Goal: Information Seeking & Learning: Understand process/instructions

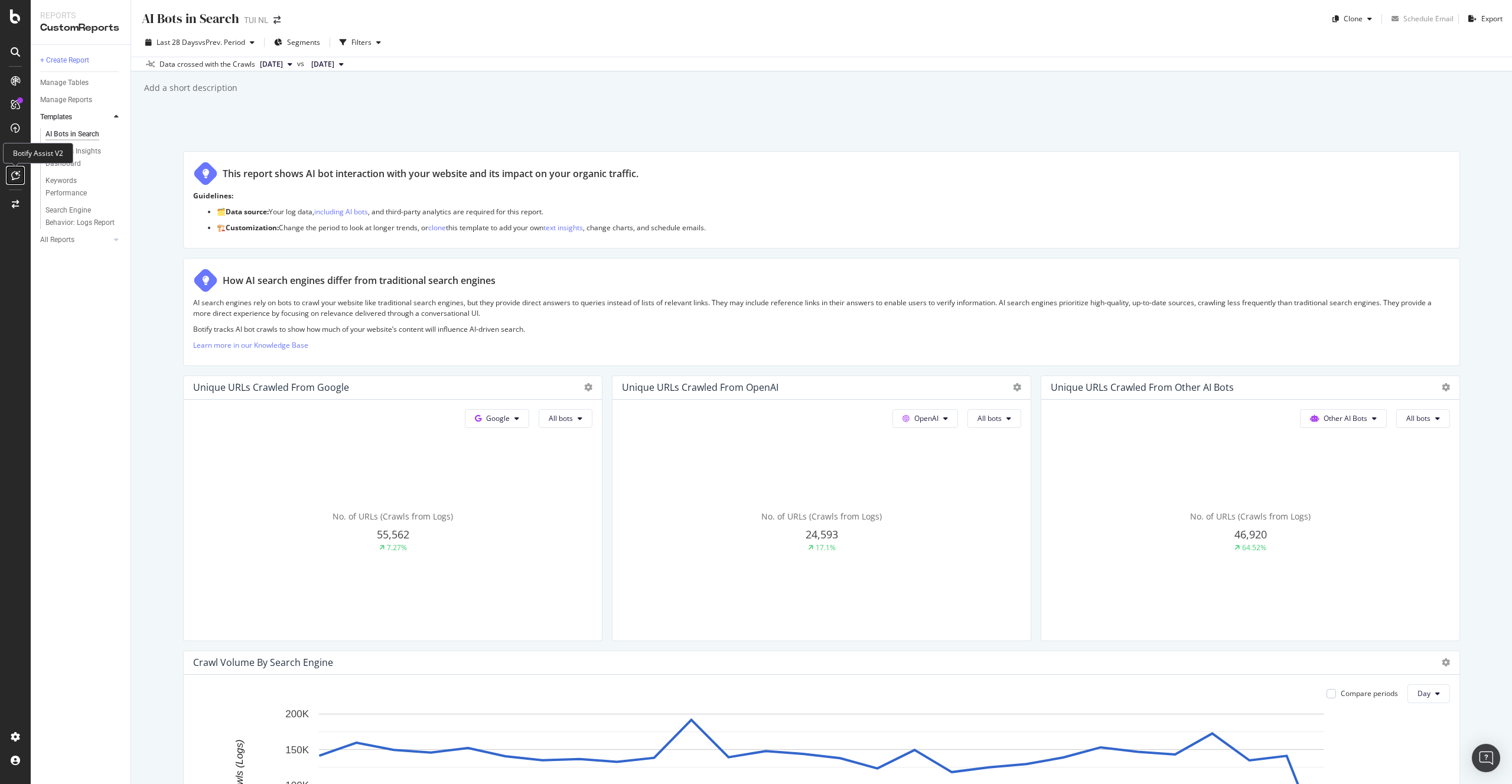
click at [16, 174] on icon at bounding box center [15, 175] width 9 height 10
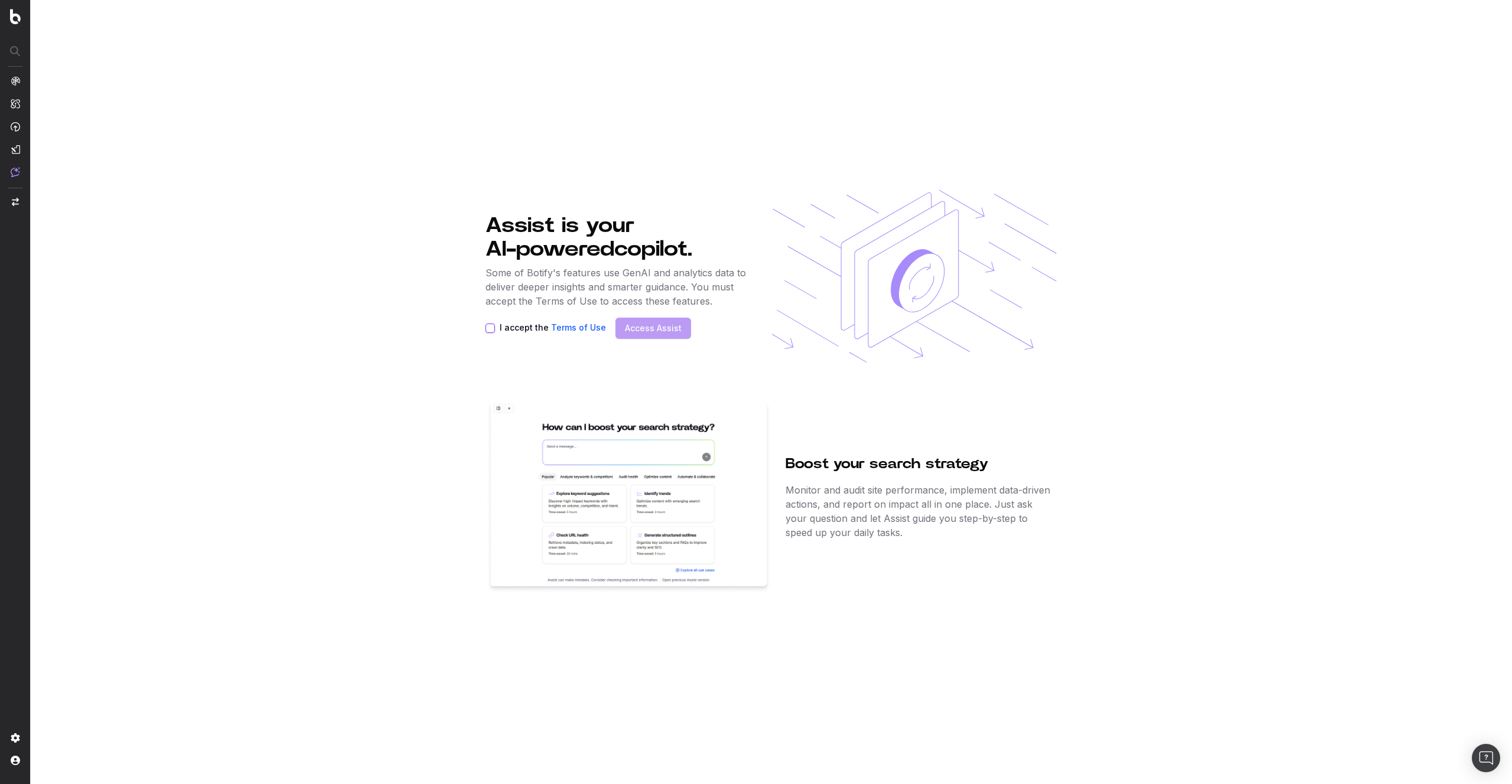
click at [489, 328] on button "I accept the Terms of Use" at bounding box center [490, 328] width 10 height 10
click at [667, 330] on link "Access Assist" at bounding box center [653, 328] width 57 height 12
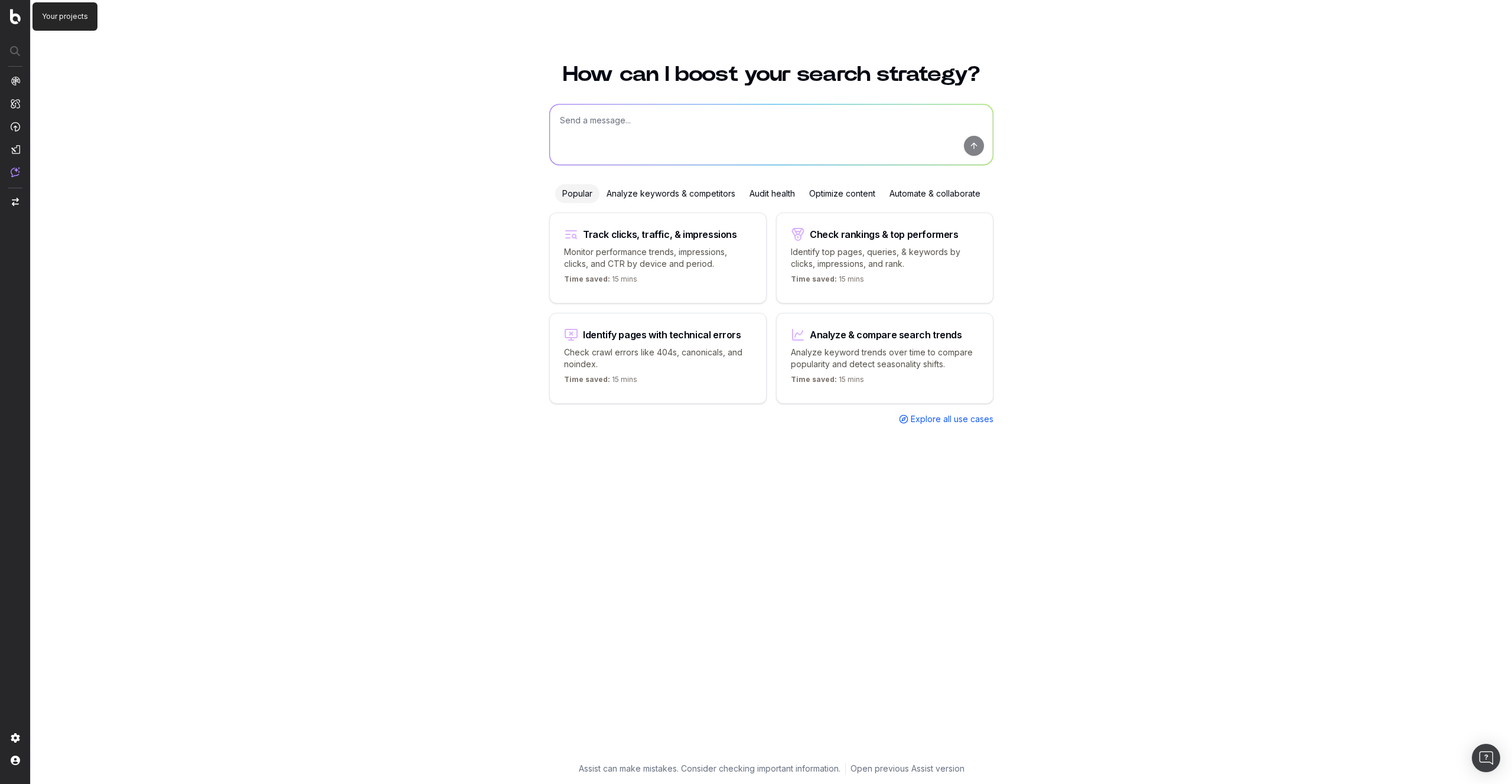
click at [16, 13] on img at bounding box center [15, 16] width 10 height 15
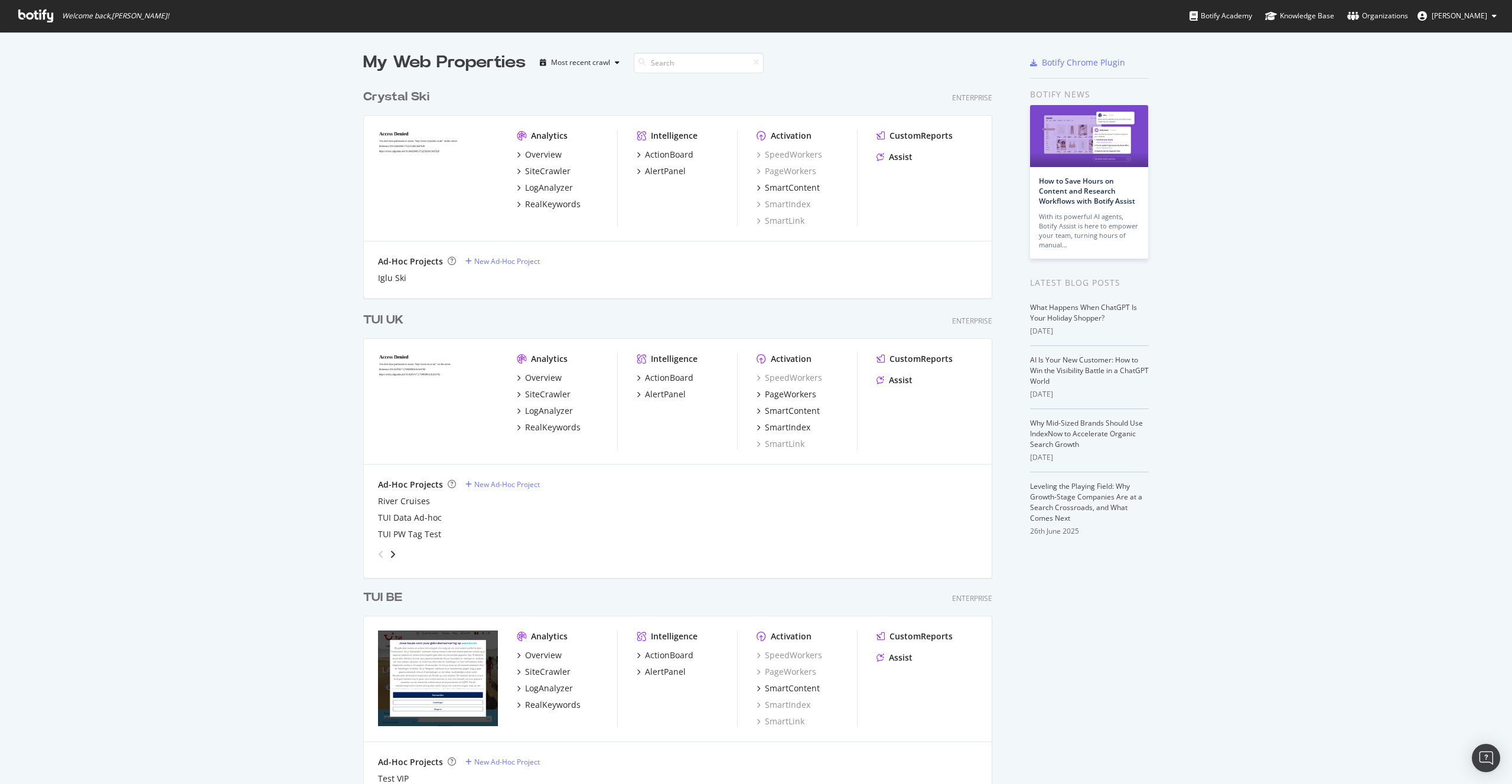
scroll to position [3625, 639]
click at [903, 380] on div "Assist" at bounding box center [901, 380] width 24 height 12
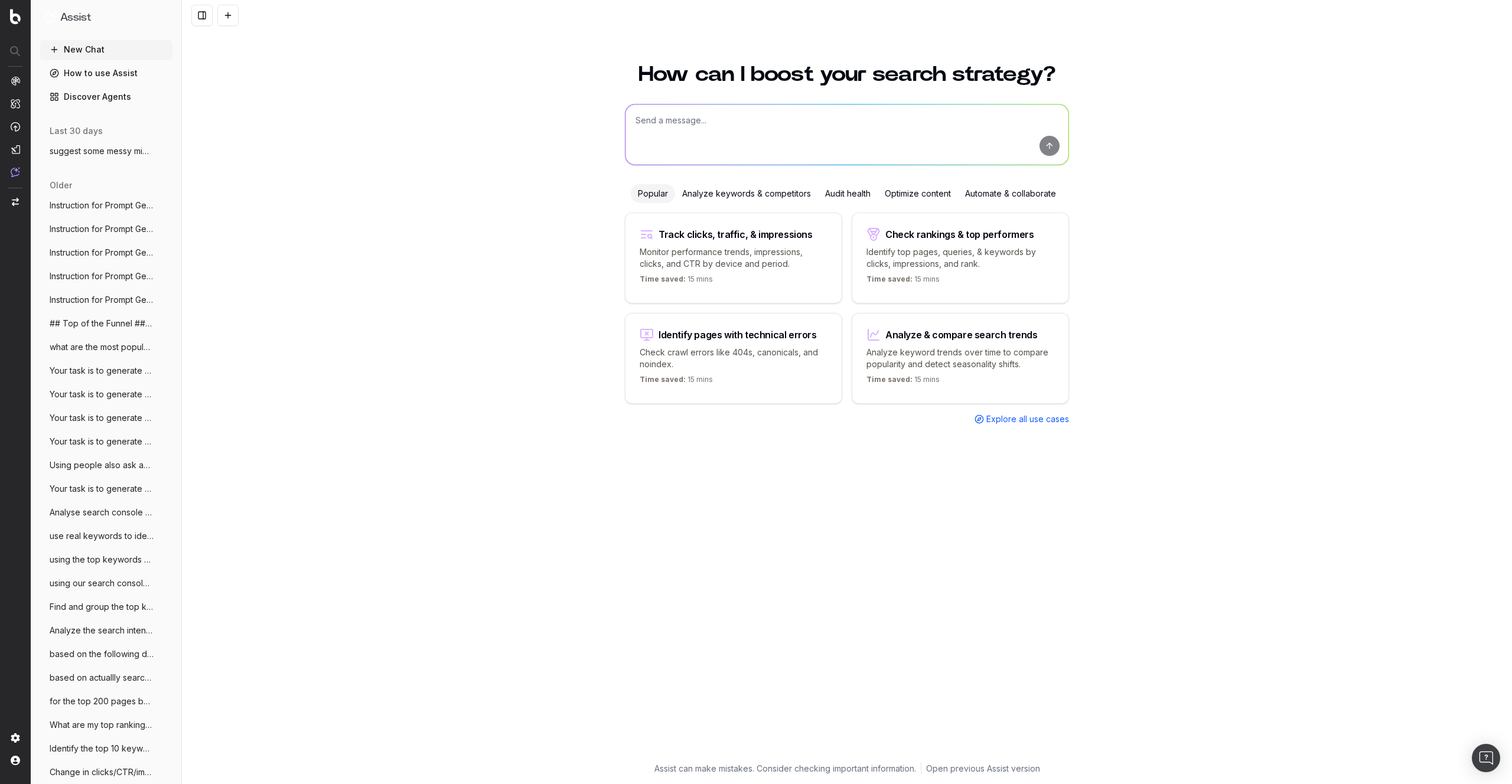
click at [96, 205] on span "Instruction for Prompt Generation Using" at bounding box center [101, 205] width 104 height 12
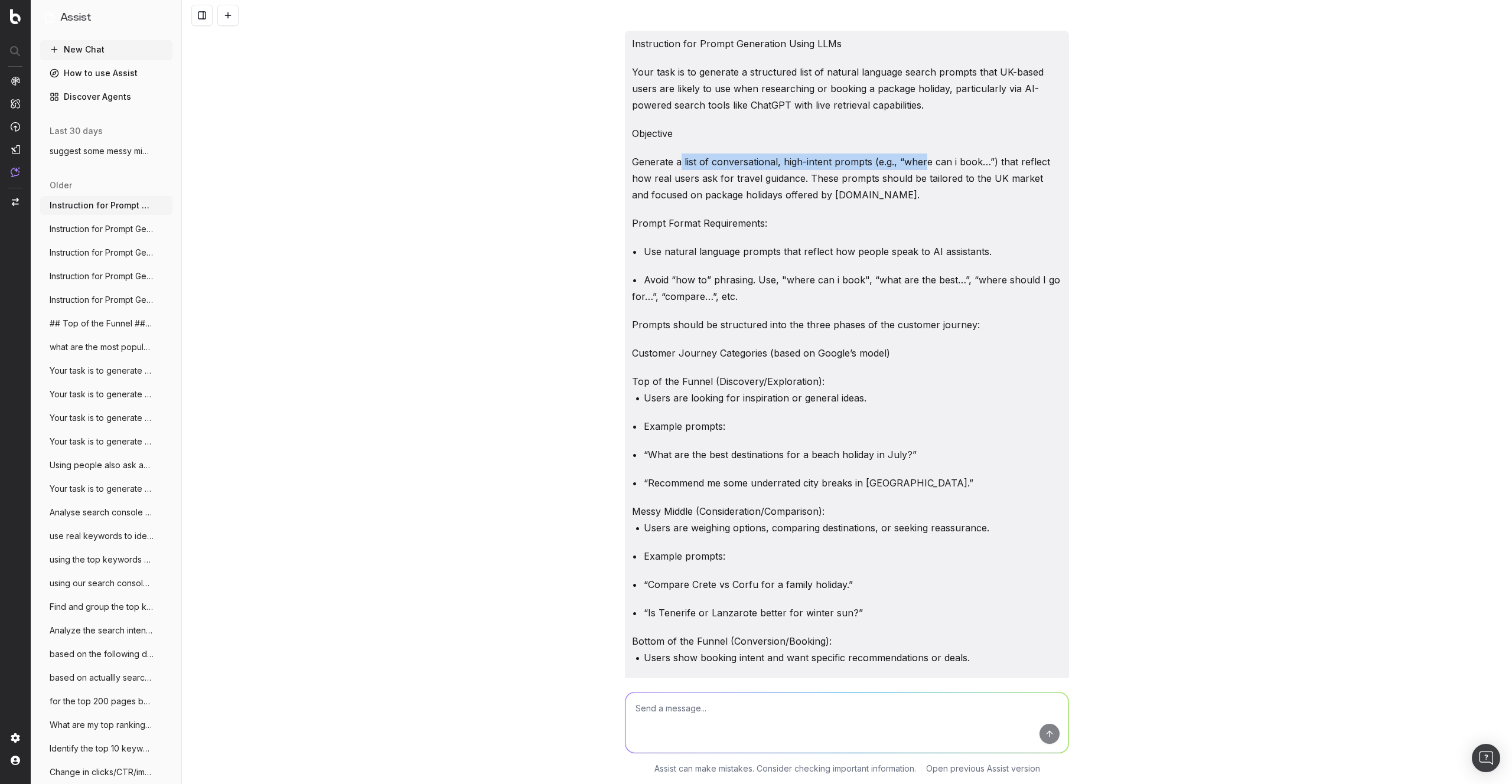
drag, startPoint x: 688, startPoint y: 164, endPoint x: 924, endPoint y: 166, distance: 236.0
click at [924, 166] on p "Generate a list of conversational, high-intent prompts (e.g., “where can i book…" at bounding box center [847, 178] width 430 height 49
click at [965, 163] on p "Generate a list of conversational, high-intent prompts (e.g., “where can i book…" at bounding box center [847, 178] width 430 height 49
drag, startPoint x: 827, startPoint y: 195, endPoint x: 864, endPoint y: 196, distance: 37.0
click at [864, 196] on p "Generate a list of conversational, high-intent prompts (e.g., “where can i book…" at bounding box center [847, 178] width 430 height 49
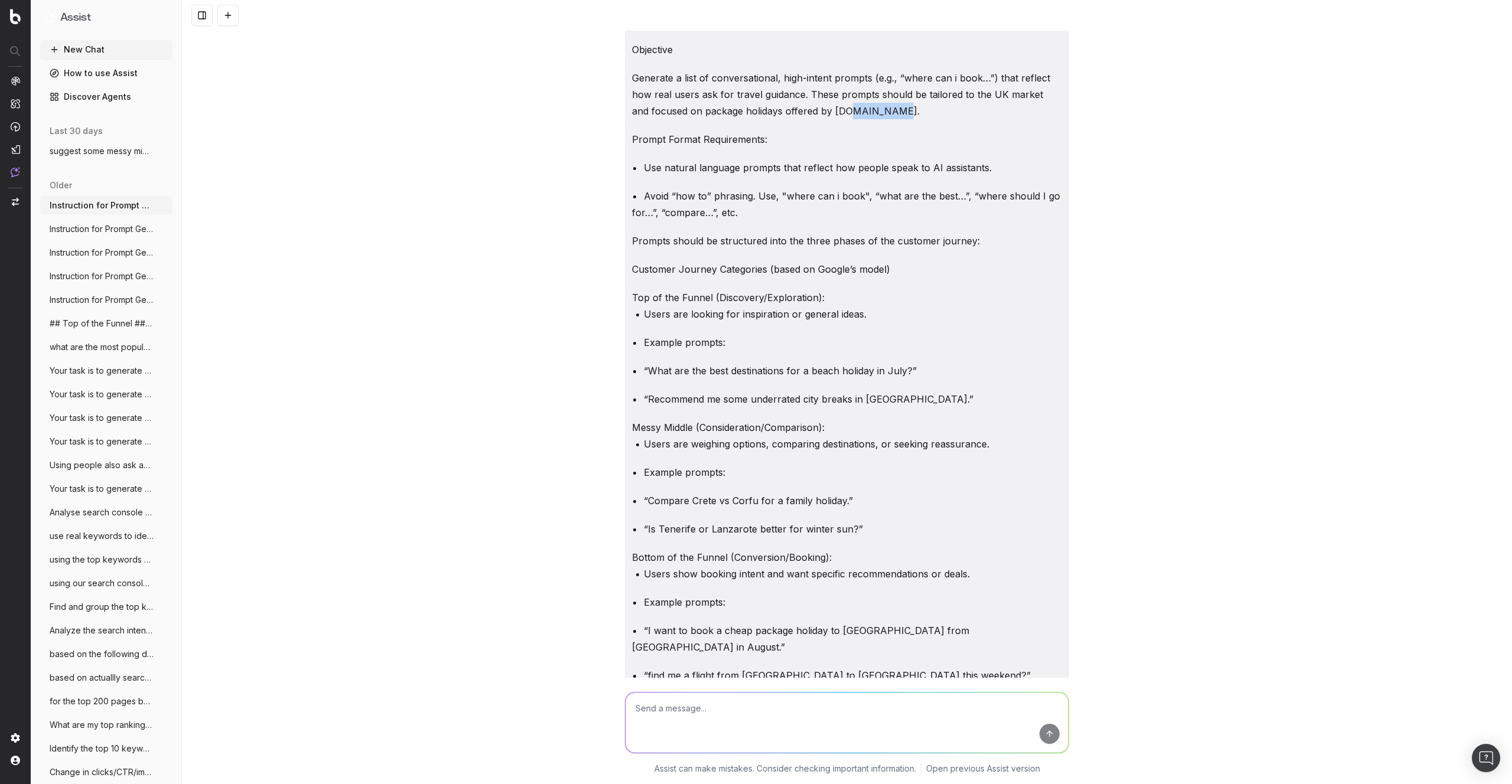
scroll to position [138, 0]
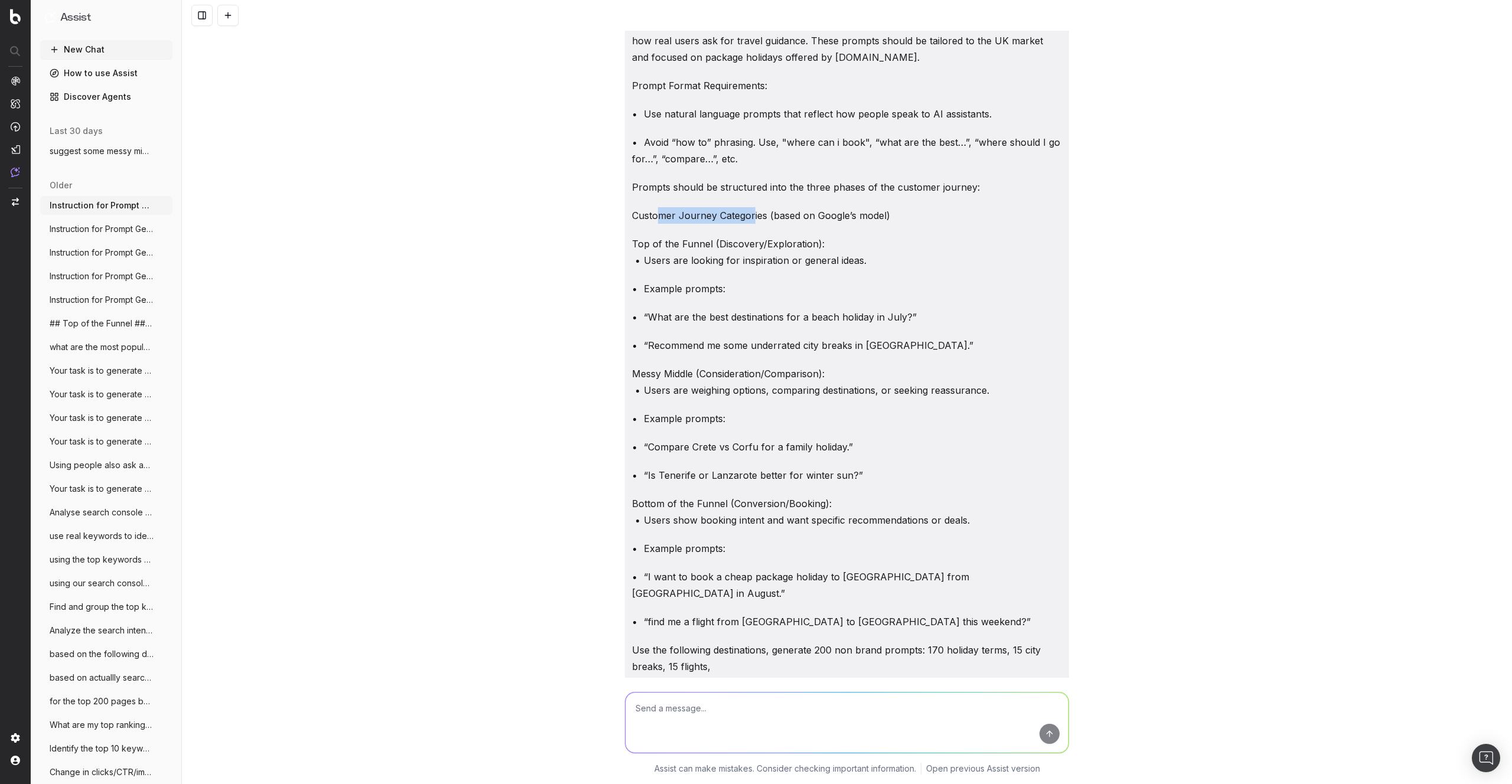
drag, startPoint x: 655, startPoint y: 217, endPoint x: 750, endPoint y: 216, distance: 95.0
click at [750, 216] on p "Customer Journey Categories (based on Google’s model)" at bounding box center [847, 215] width 430 height 16
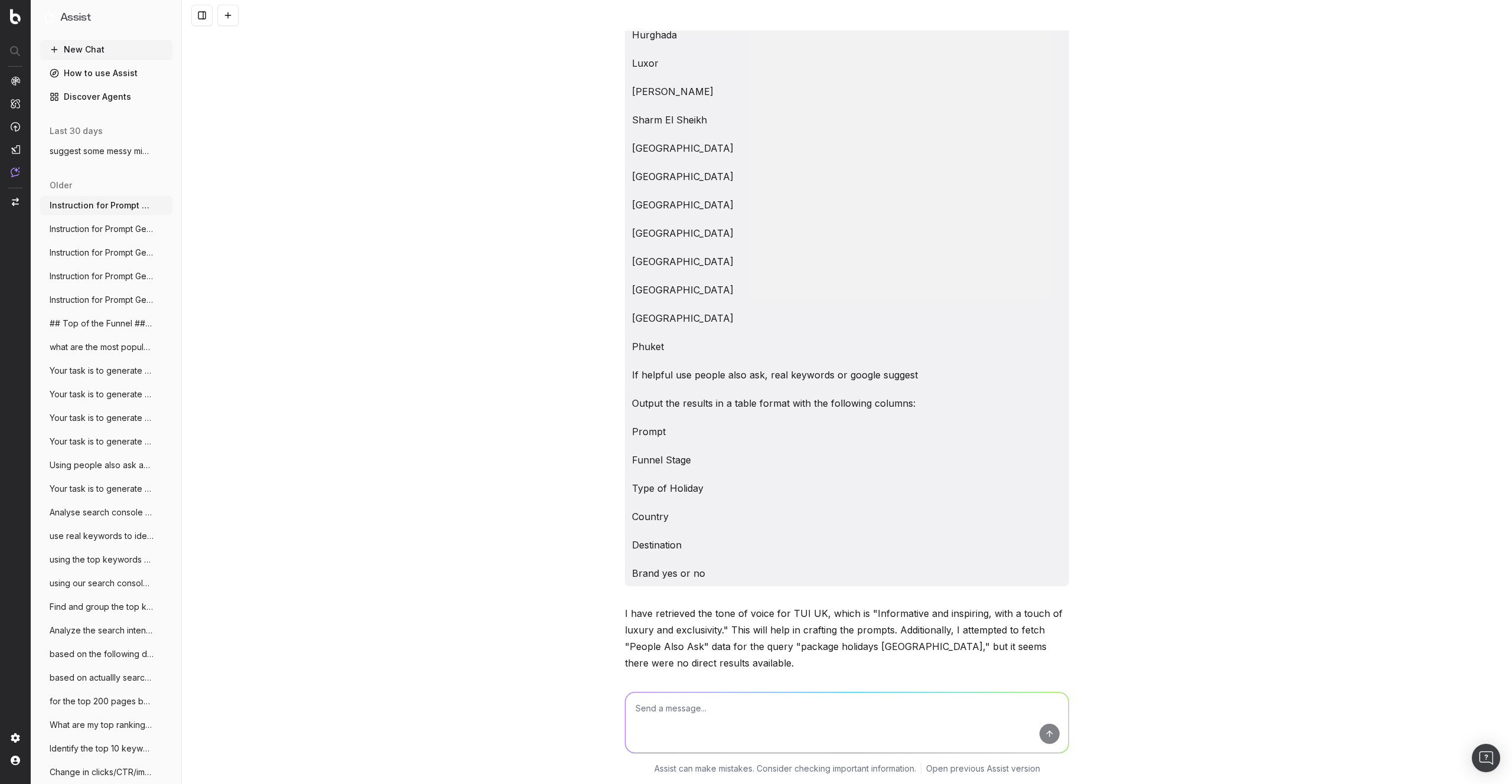
scroll to position [2047, 0]
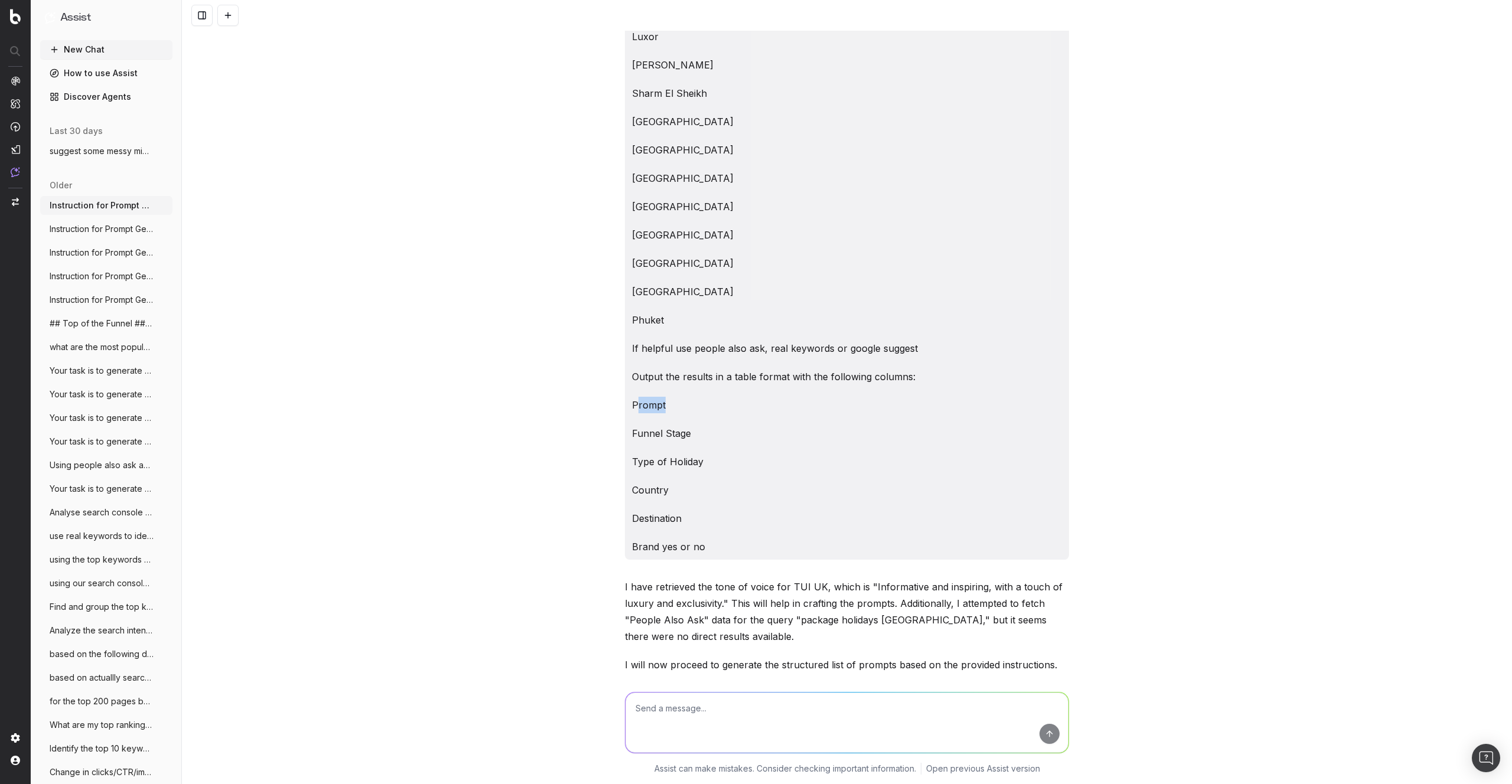
drag, startPoint x: 638, startPoint y: 386, endPoint x: 665, endPoint y: 387, distance: 27.0
click at [665, 397] on p "Prompt" at bounding box center [847, 405] width 430 height 16
drag, startPoint x: 642, startPoint y: 416, endPoint x: 675, endPoint y: 418, distance: 33.1
click at [675, 425] on p "Funnel Stage" at bounding box center [847, 433] width 430 height 16
drag, startPoint x: 641, startPoint y: 445, endPoint x: 701, endPoint y: 455, distance: 60.8
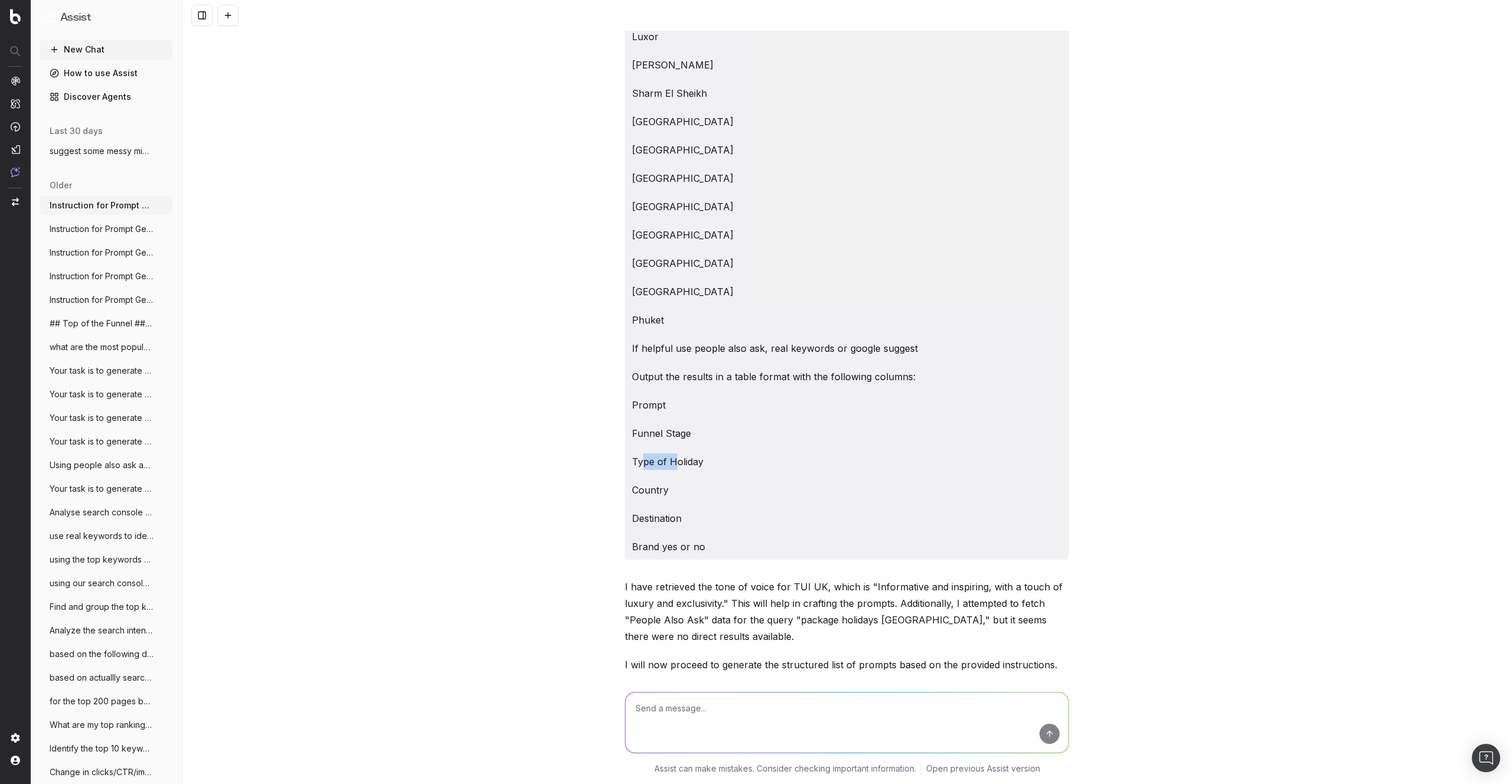
drag, startPoint x: 644, startPoint y: 471, endPoint x: 669, endPoint y: 478, distance: 26.0
click at [664, 481] on p "Country" at bounding box center [847, 490] width 430 height 16
drag, startPoint x: 659, startPoint y: 503, endPoint x: 669, endPoint y: 517, distance: 17.2
click at [667, 510] on p "Destination" at bounding box center [847, 518] width 430 height 16
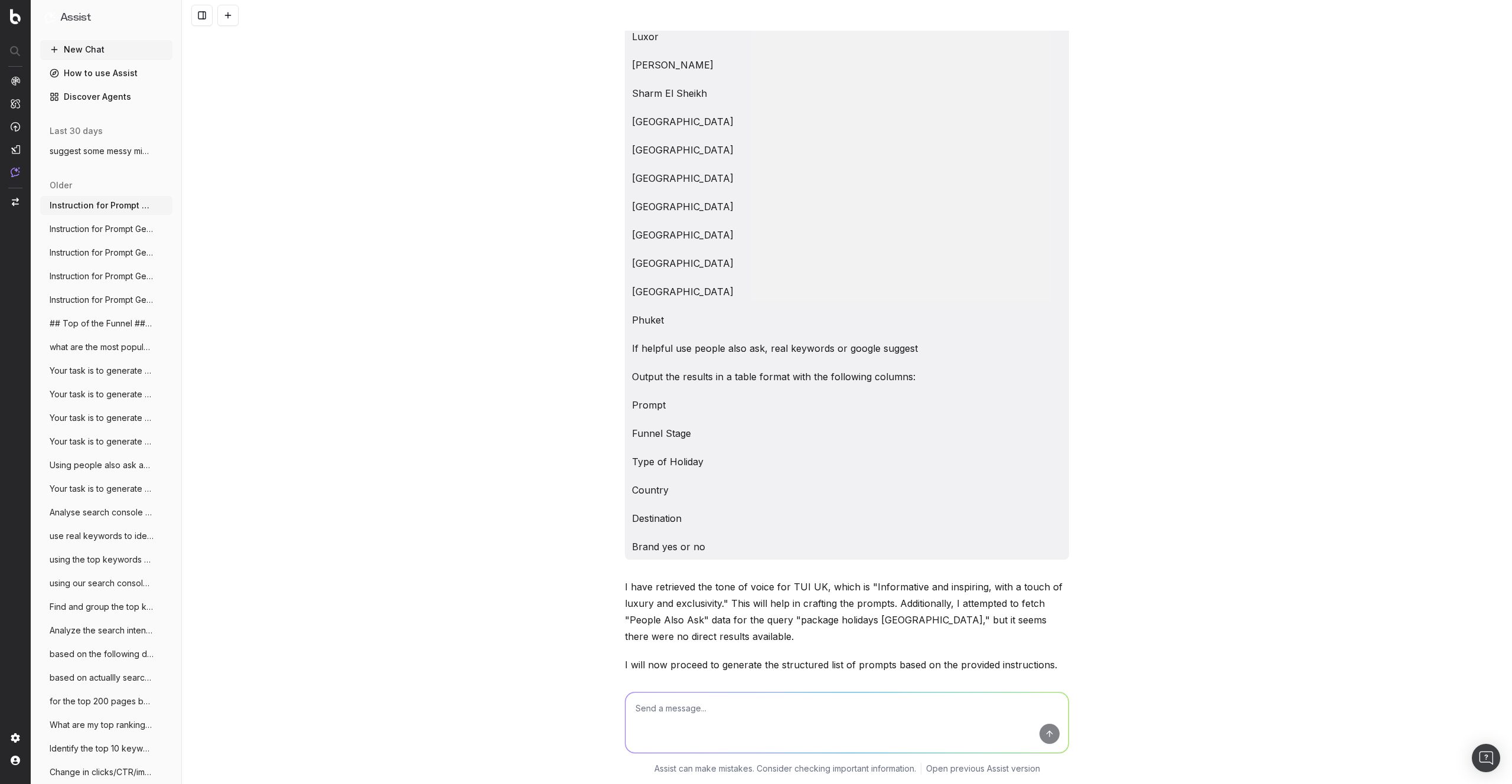
drag, startPoint x: 664, startPoint y: 528, endPoint x: 701, endPoint y: 531, distance: 37.1
click at [681, 538] on p "Brand yes or no" at bounding box center [847, 546] width 430 height 16
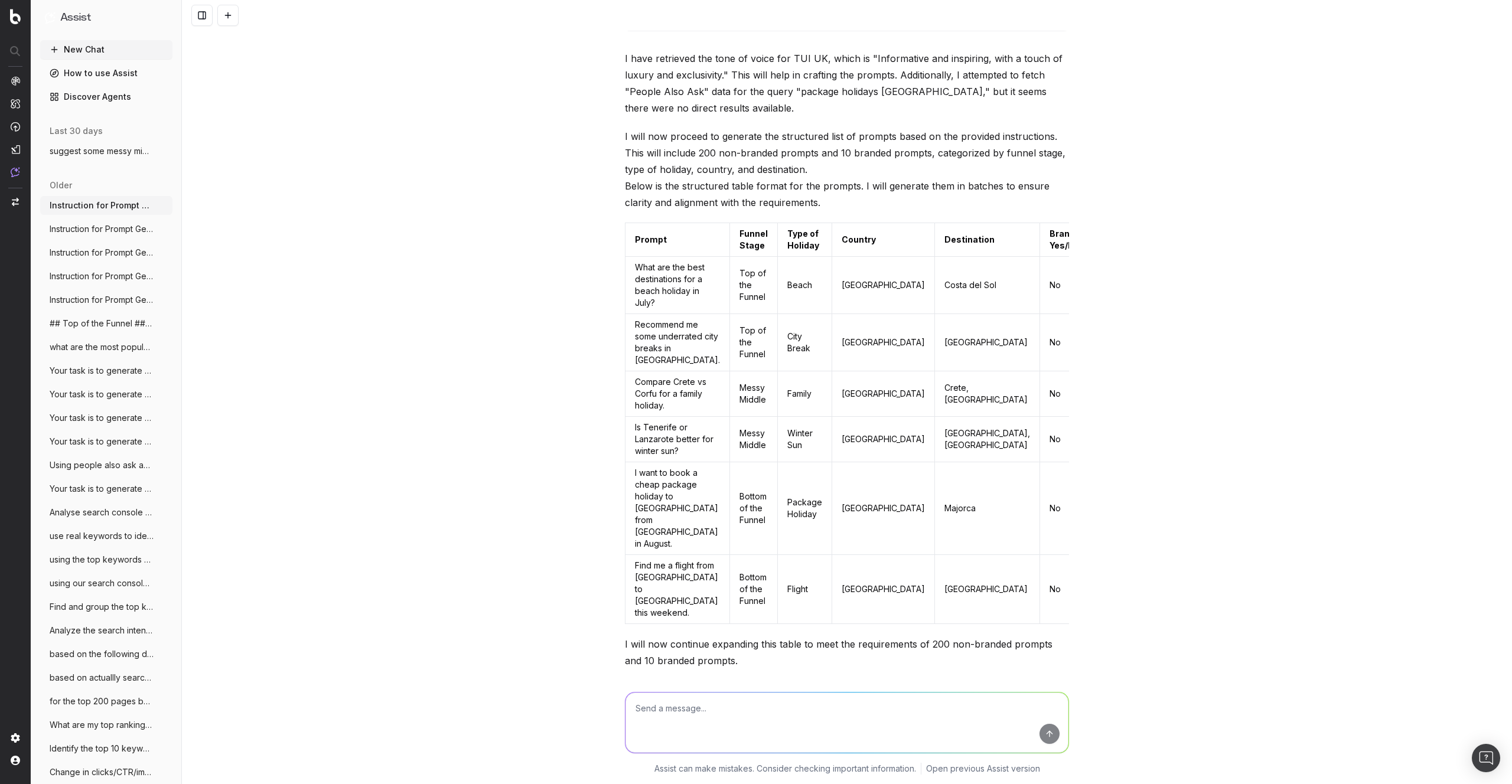
scroll to position [2577, 0]
drag, startPoint x: 653, startPoint y: 249, endPoint x: 688, endPoint y: 285, distance: 50.2
click at [685, 278] on td "What are the best destinations for a beach holiday in July?" at bounding box center [678, 284] width 105 height 57
click at [709, 266] on td "What are the best destinations for a beach holiday in July?" at bounding box center [678, 284] width 105 height 57
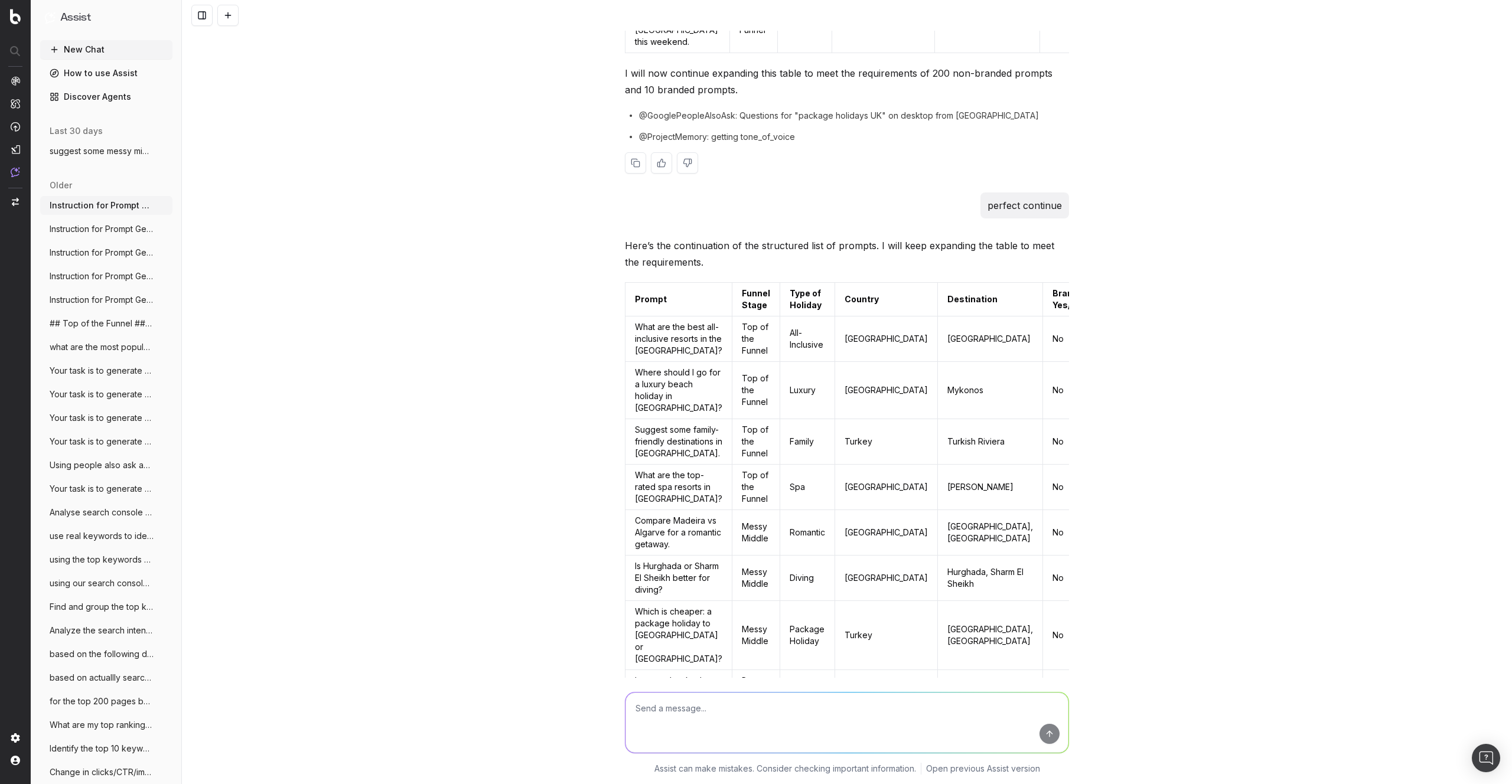
scroll to position [3229, 0]
